Goal: Information Seeking & Learning: Learn about a topic

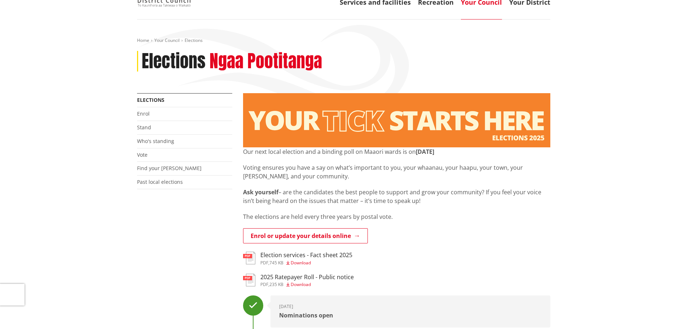
scroll to position [72, 0]
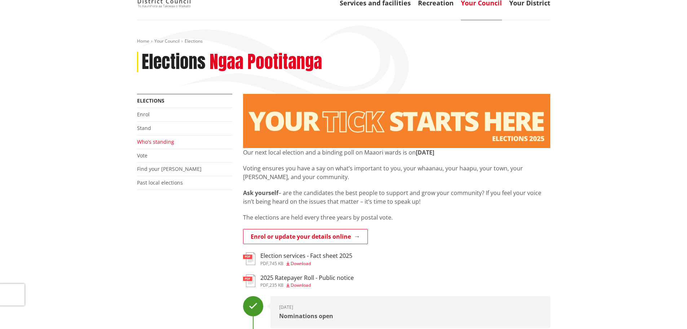
click at [158, 142] on link "Who's standing" at bounding box center [155, 141] width 37 height 7
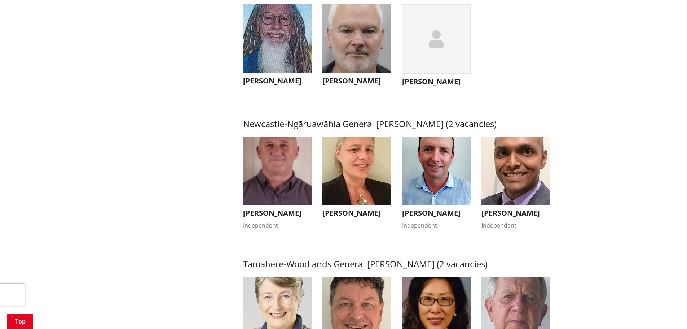
scroll to position [397, 0]
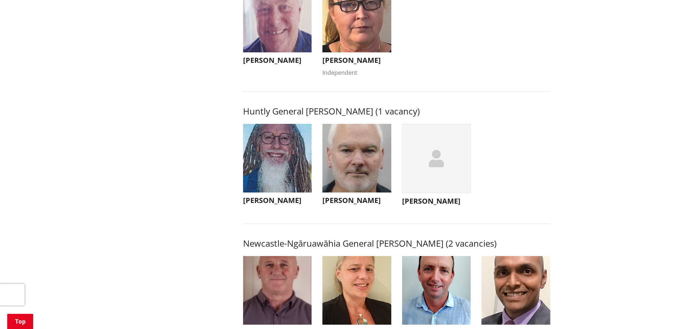
click at [344, 159] on img "button" at bounding box center [356, 158] width 69 height 69
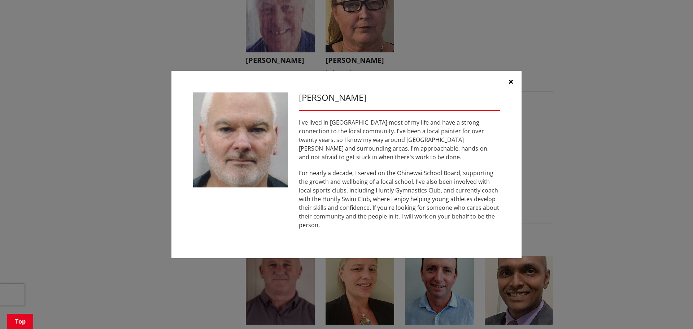
click at [513, 83] on button "button" at bounding box center [511, 82] width 22 height 22
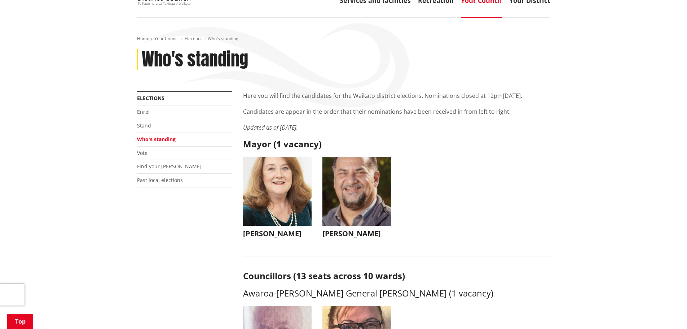
scroll to position [0, 0]
